Goal: Task Accomplishment & Management: Manage account settings

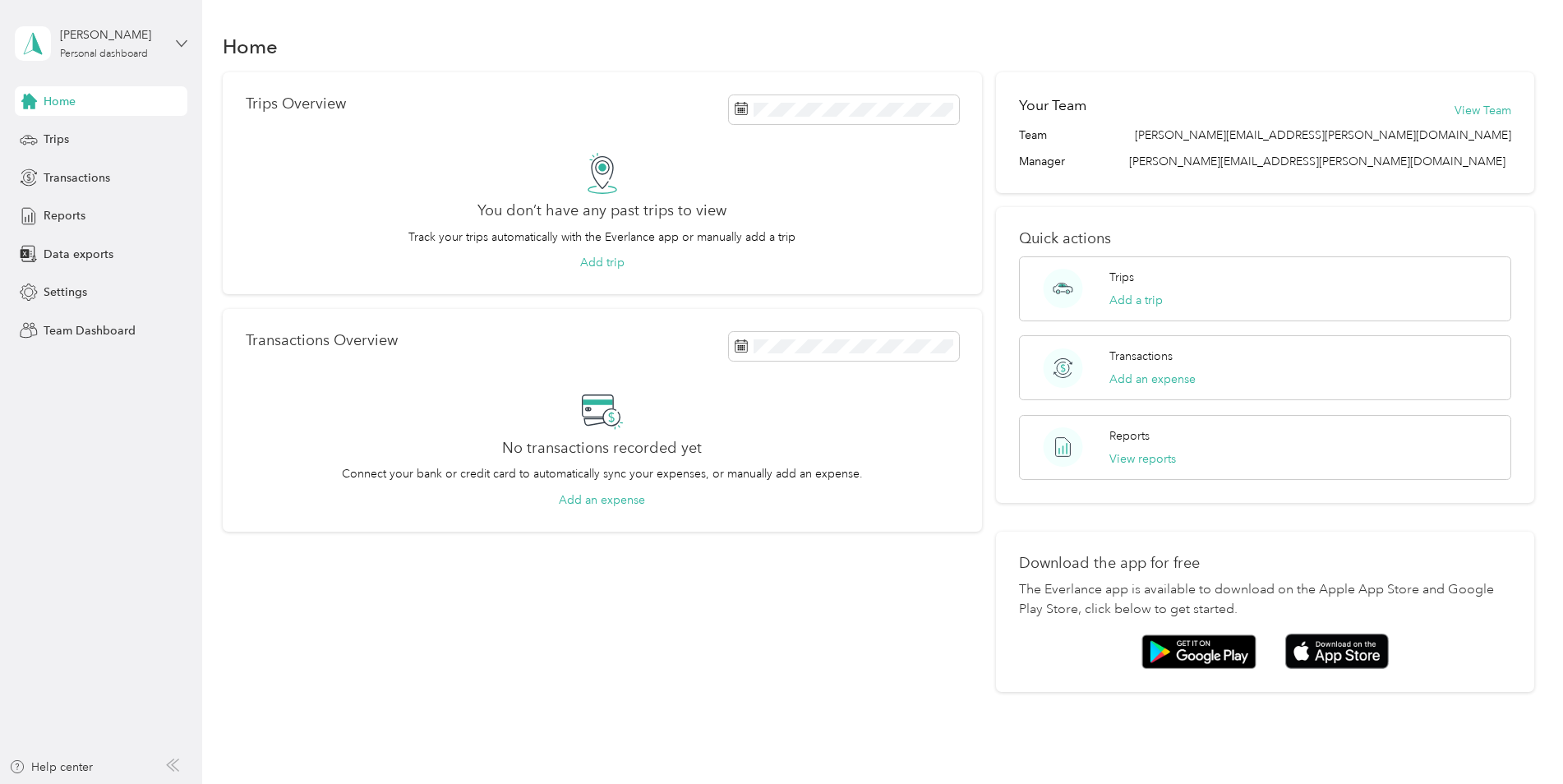
click at [180, 44] on icon at bounding box center [181, 43] width 10 height 6
click at [92, 145] on div "Team dashboard Personal dashboard Log out" at bounding box center [281, 172] width 508 height 104
click at [179, 40] on icon at bounding box center [181, 43] width 11 height 11
click at [107, 139] on div "Team dashboard" at bounding box center [281, 126] width 508 height 29
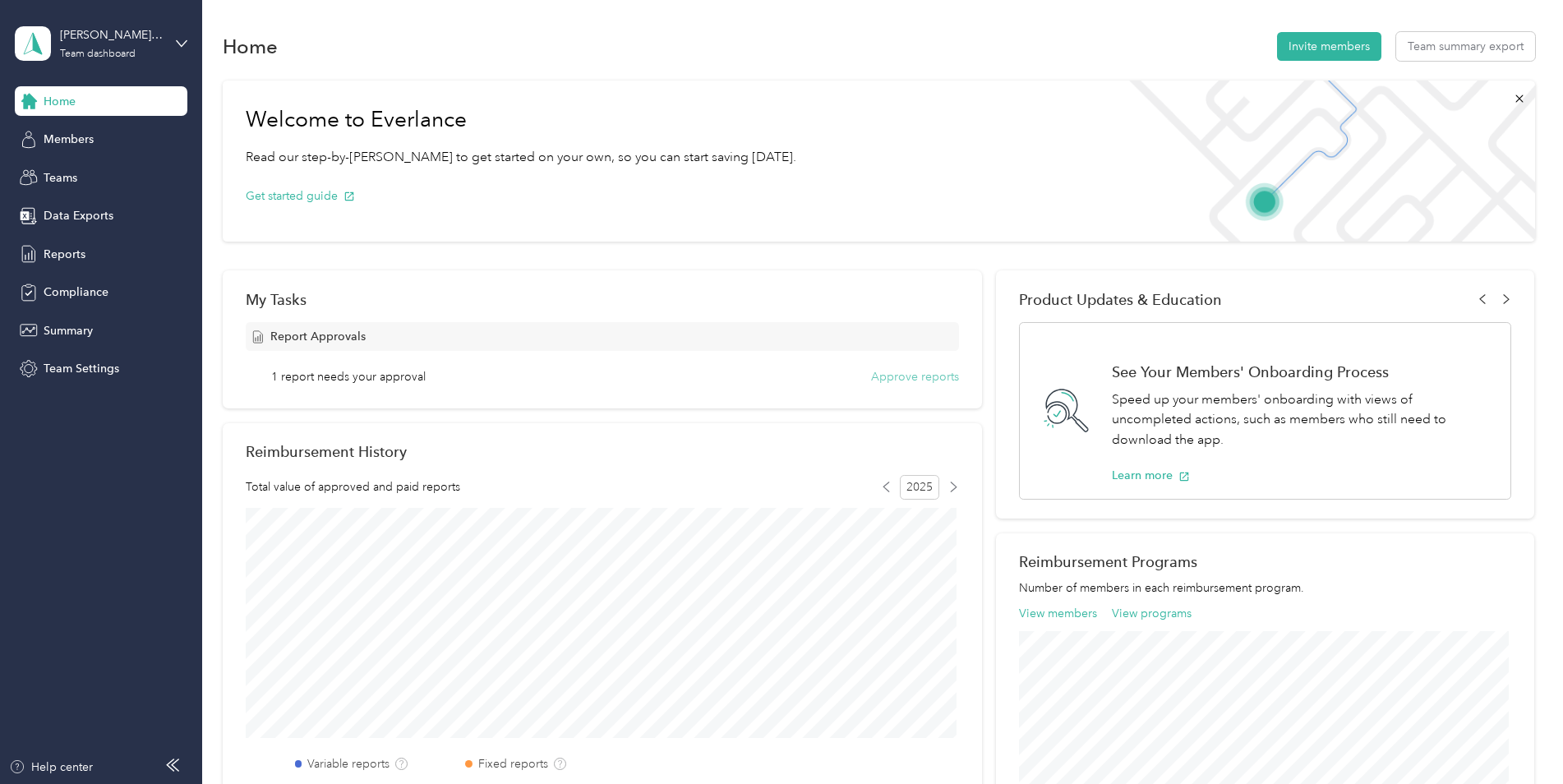
click at [894, 377] on button "Approve reports" at bounding box center [915, 377] width 88 height 17
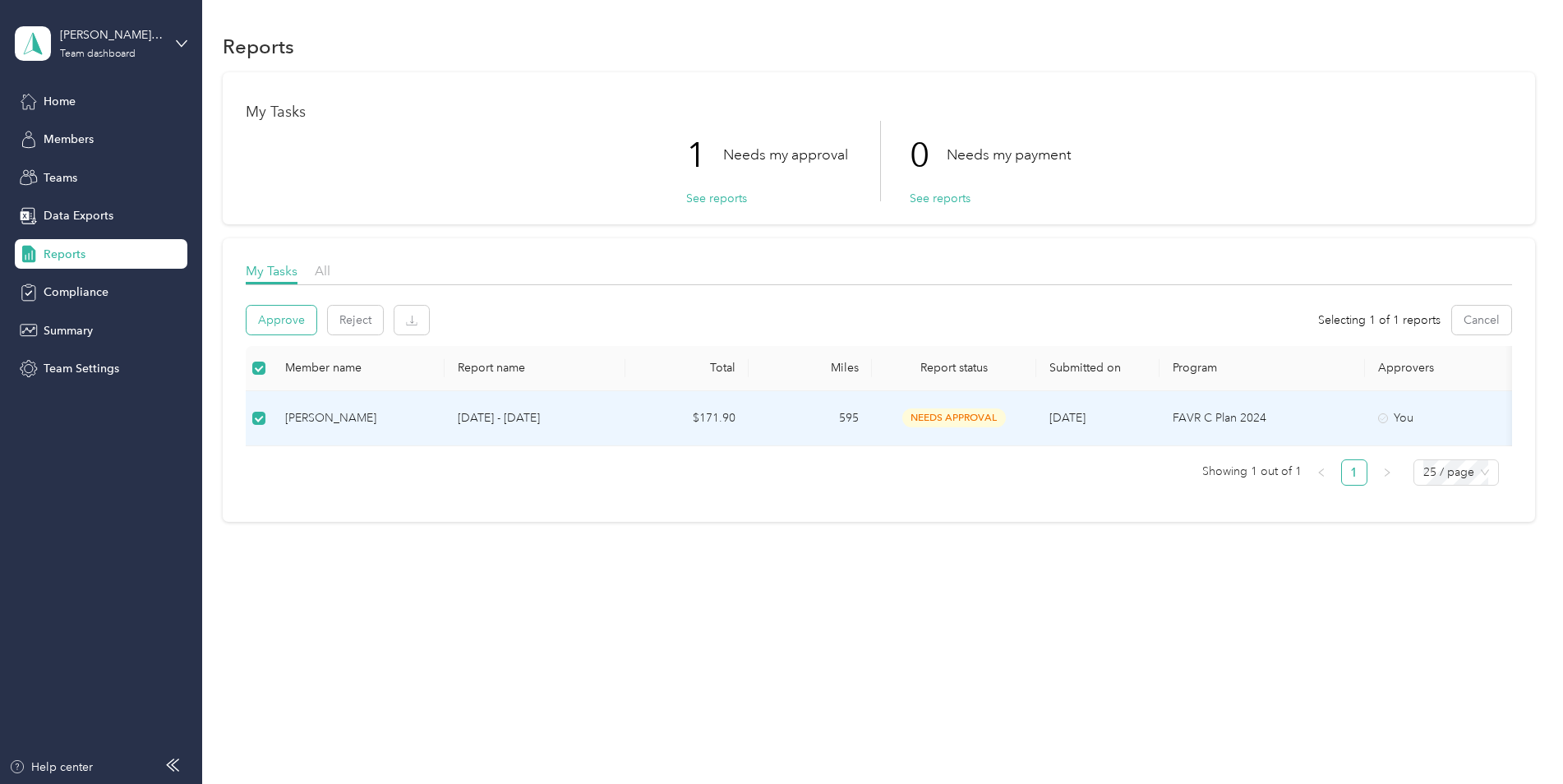
click at [293, 320] on button "Approve" at bounding box center [282, 320] width 70 height 29
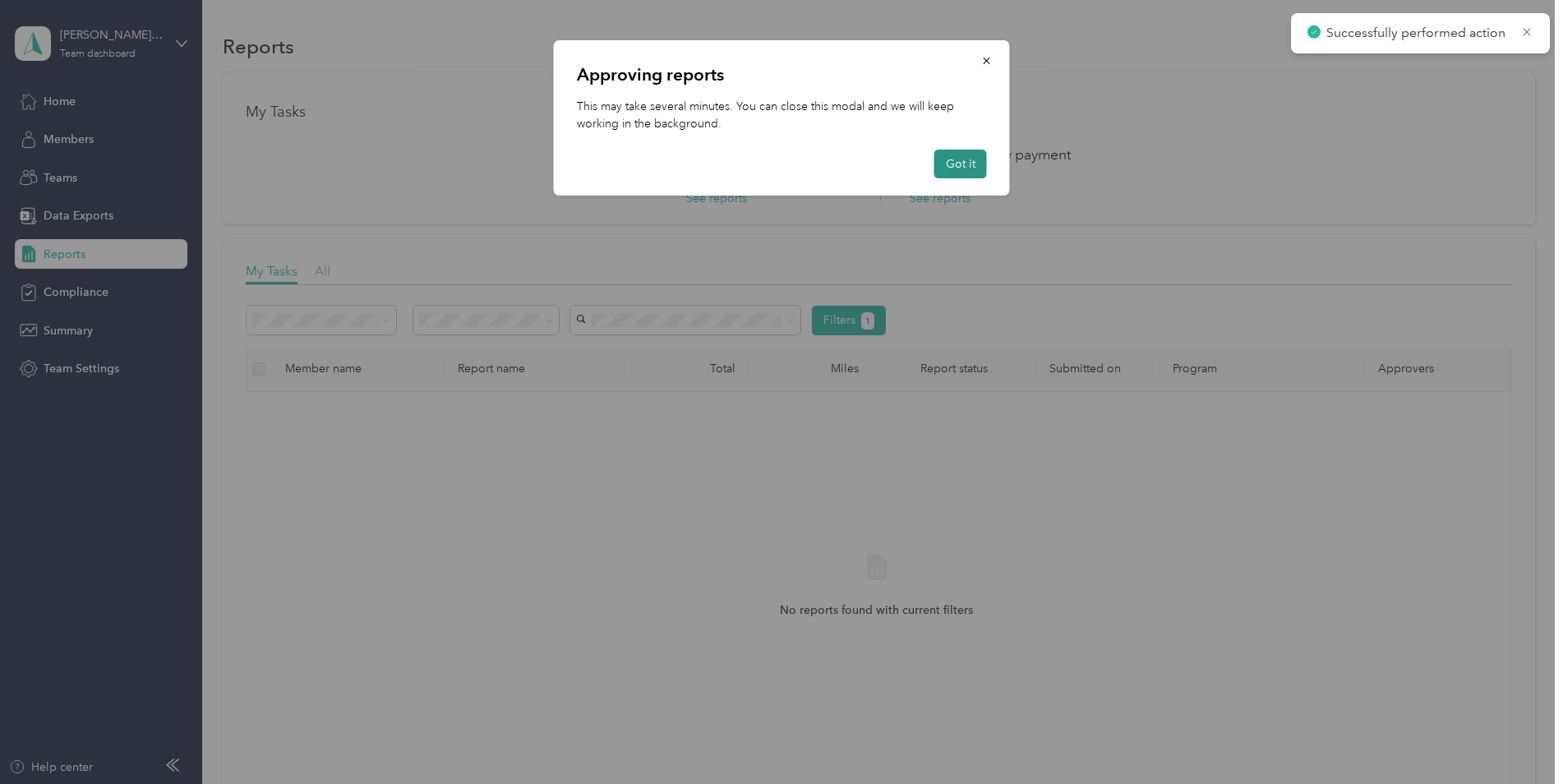
click at [975, 163] on button "Got it" at bounding box center [960, 164] width 52 height 29
